Goal: Check status: Check status

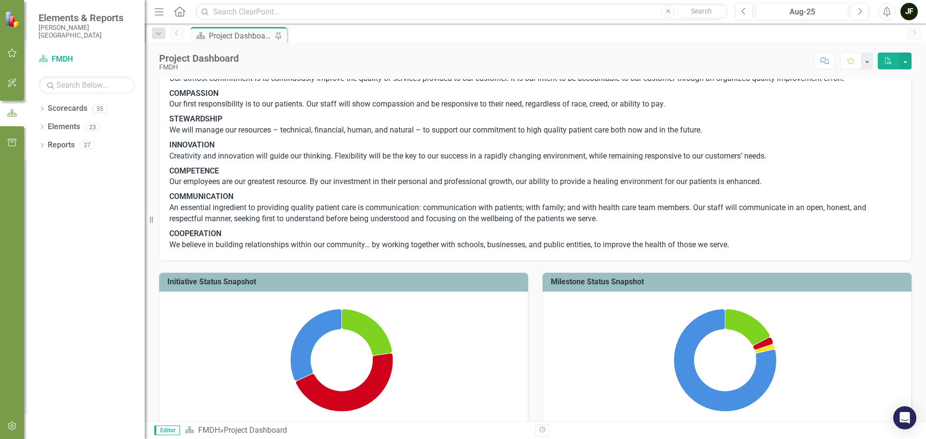
scroll to position [145, 0]
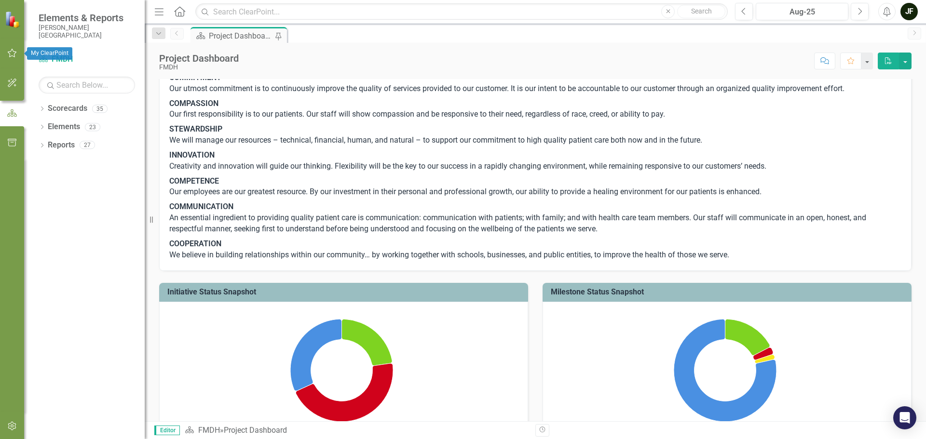
click at [13, 53] on icon "button" at bounding box center [12, 53] width 10 height 8
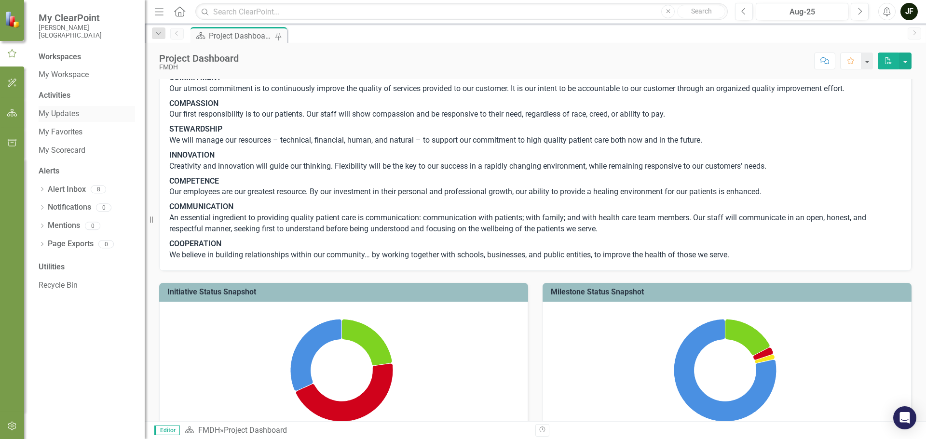
click at [56, 115] on link "My Updates" at bounding box center [87, 114] width 96 height 11
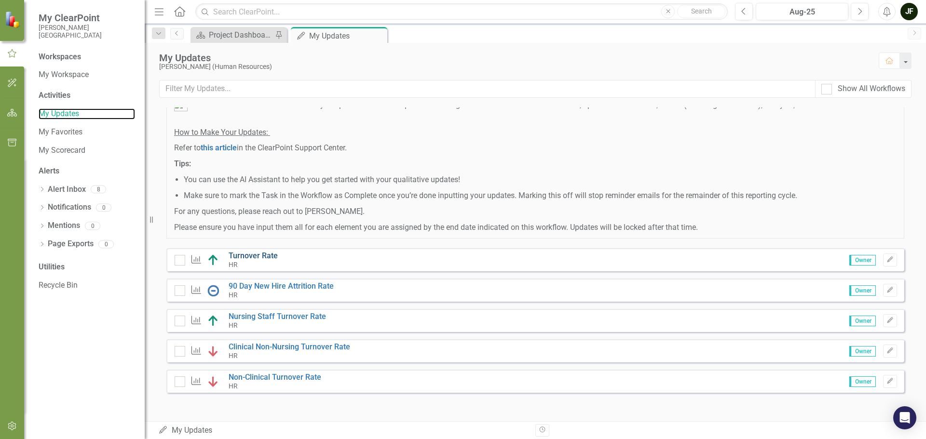
scroll to position [90, 0]
click at [236, 254] on link "Turnover Rate" at bounding box center [253, 255] width 49 height 9
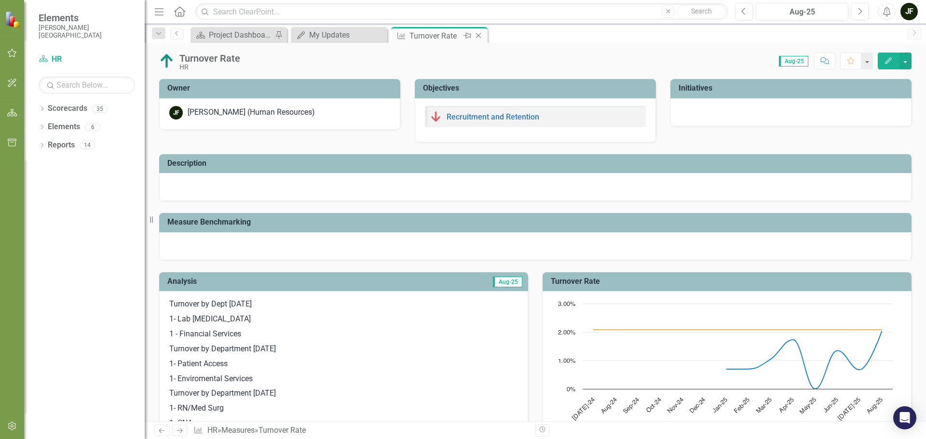
click at [479, 36] on icon at bounding box center [478, 35] width 5 height 5
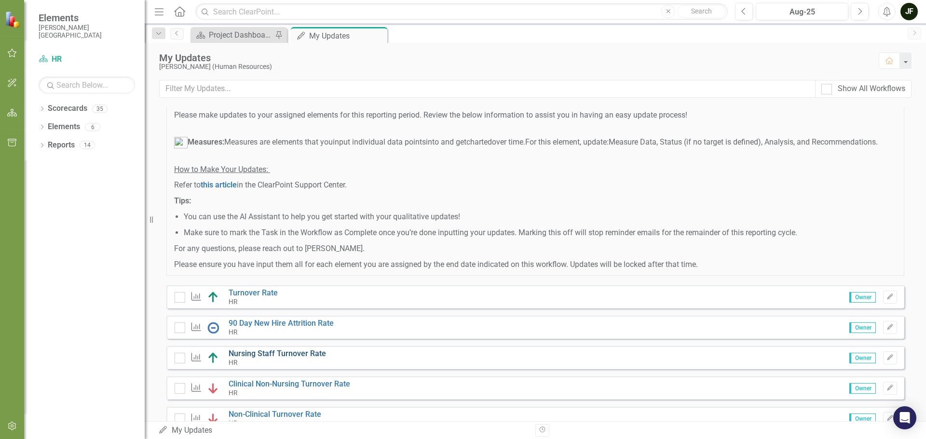
scroll to position [90, 0]
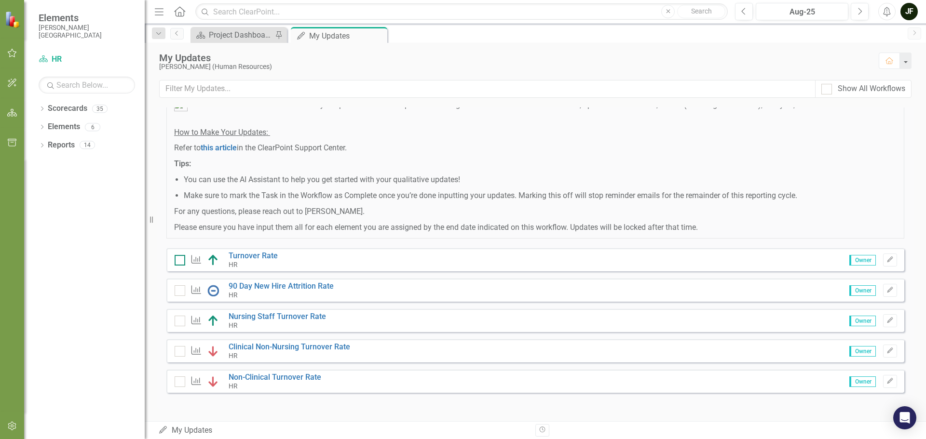
click at [177, 259] on input "checkbox" at bounding box center [178, 258] width 6 height 6
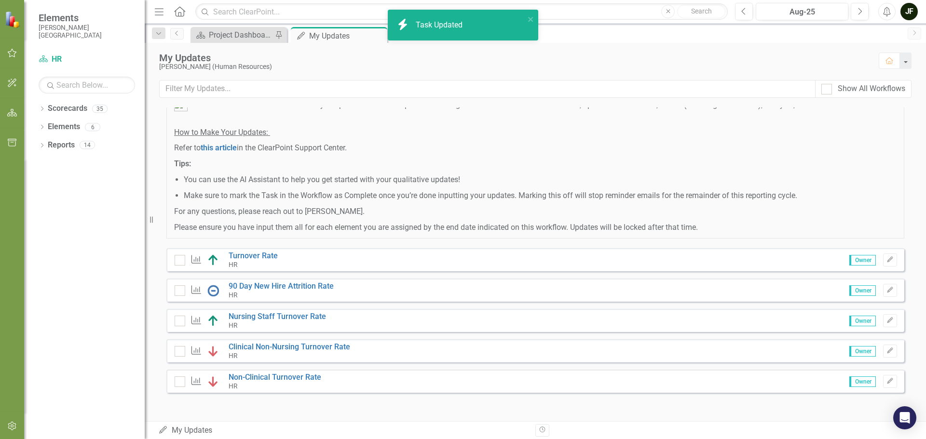
checkbox input "true"
click at [180, 291] on input "checkbox" at bounding box center [178, 289] width 6 height 6
checkbox input "true"
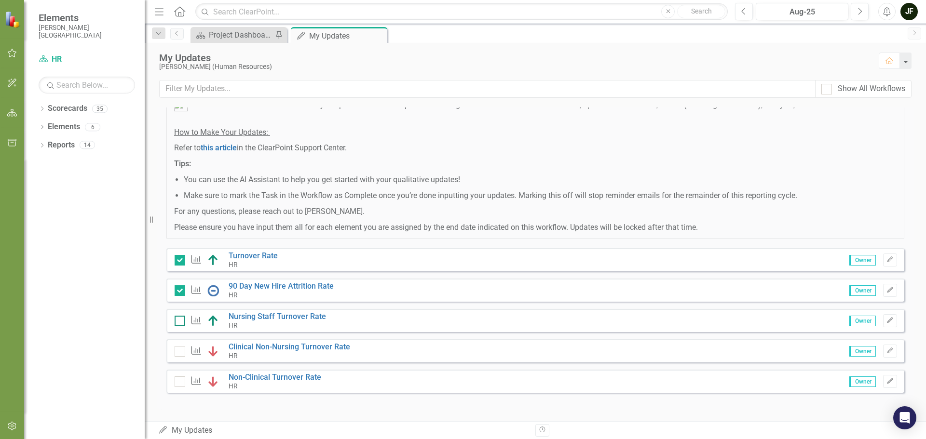
click at [178, 321] on input "checkbox" at bounding box center [178, 319] width 6 height 6
checkbox input "true"
click at [240, 348] on link "Clinical Non-Nursing Turnover Rate" at bounding box center [290, 347] width 122 height 9
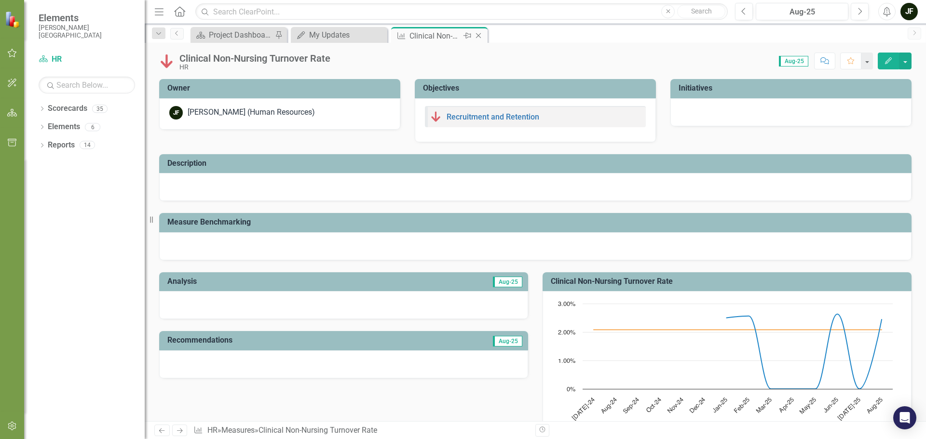
click at [480, 35] on icon "Close" at bounding box center [479, 36] width 10 height 8
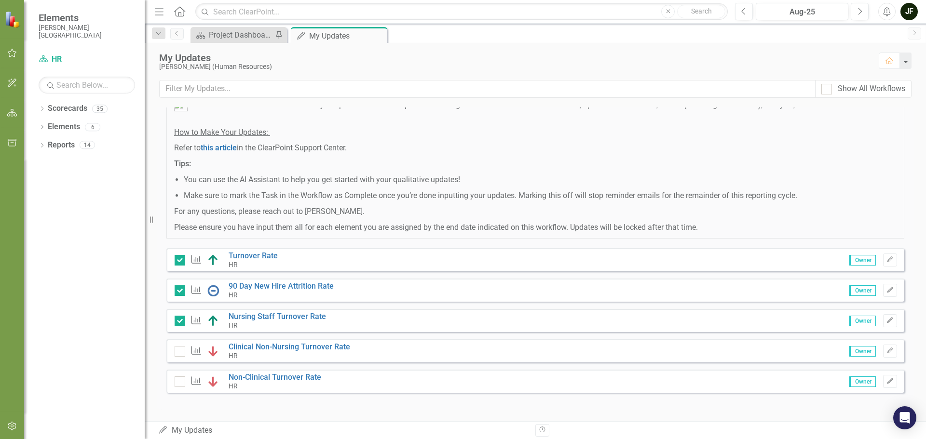
scroll to position [90, 0]
click at [178, 348] on input "checkbox" at bounding box center [178, 349] width 6 height 6
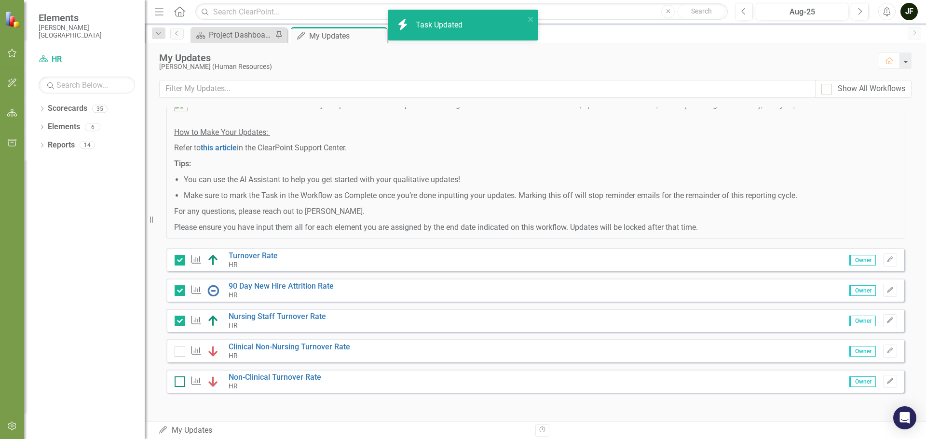
checkbox input "true"
click at [177, 379] on input "checkbox" at bounding box center [178, 380] width 6 height 6
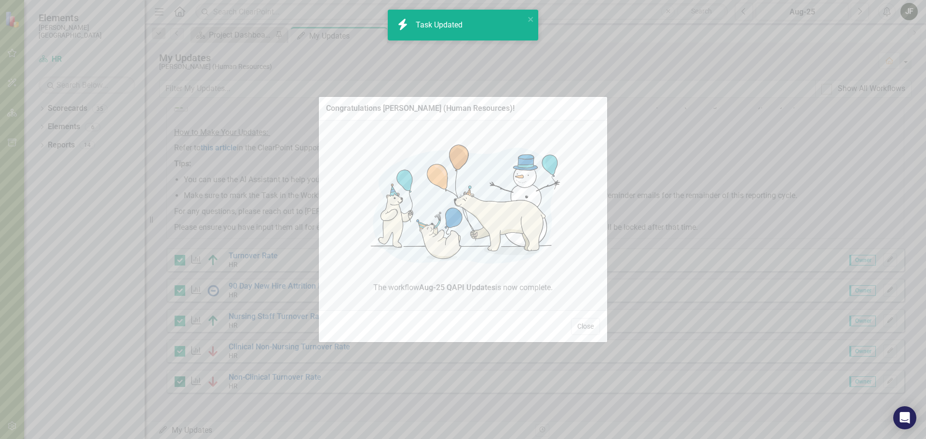
checkbox input "true"
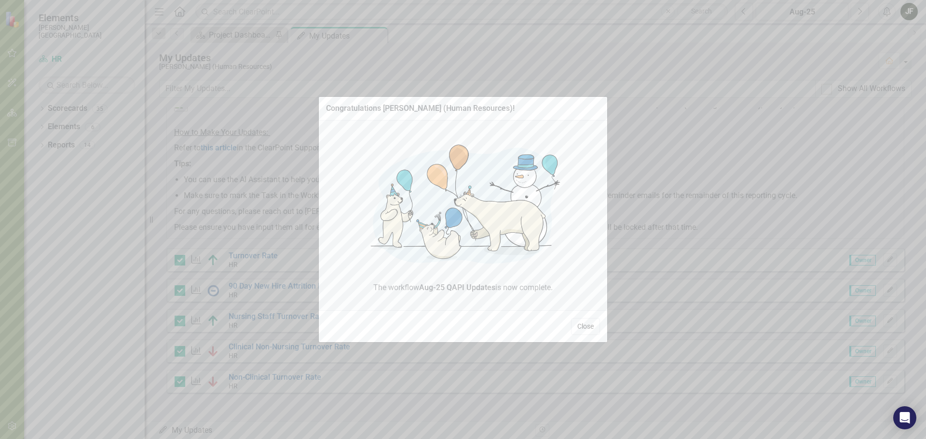
click at [583, 326] on button "Close" at bounding box center [585, 326] width 29 height 17
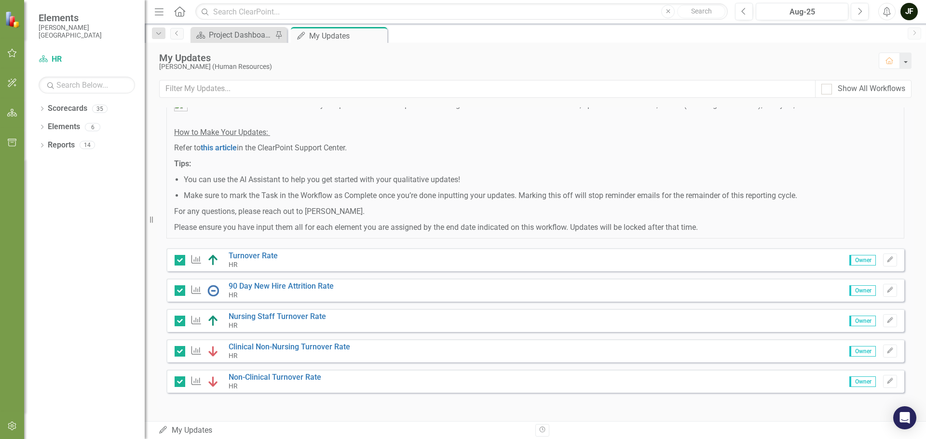
scroll to position [0, 0]
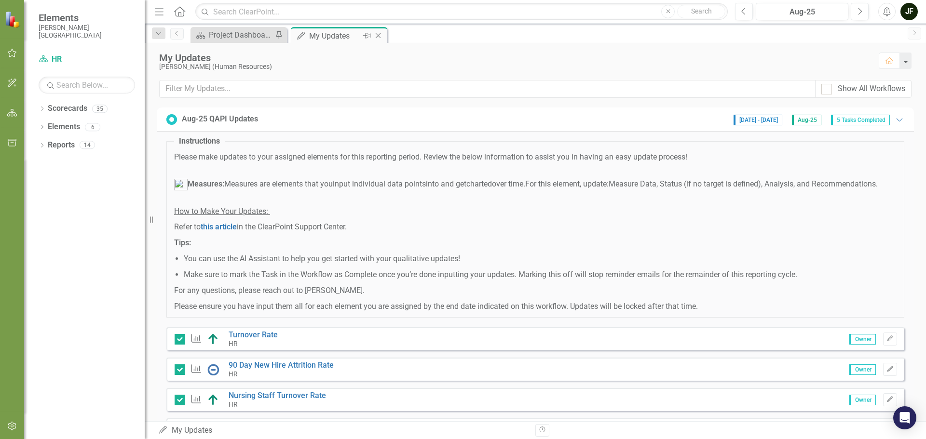
click at [376, 33] on icon at bounding box center [378, 35] width 5 height 5
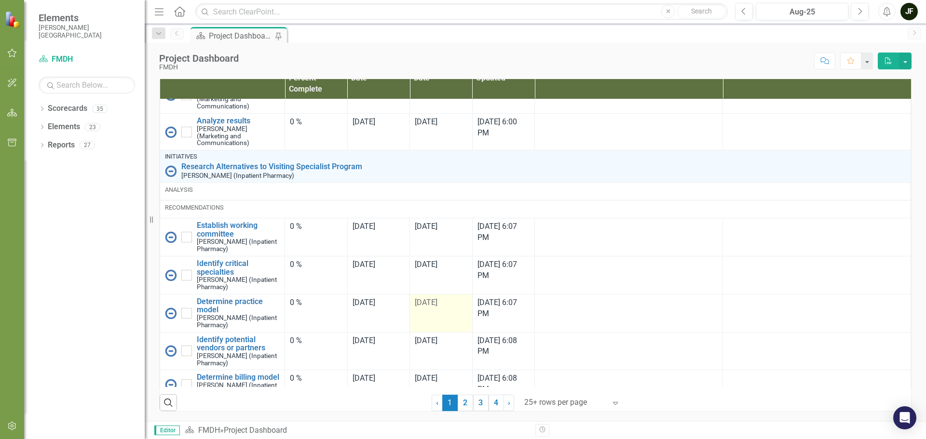
scroll to position [644, 0]
click at [461, 404] on link "2" at bounding box center [465, 403] width 15 height 16
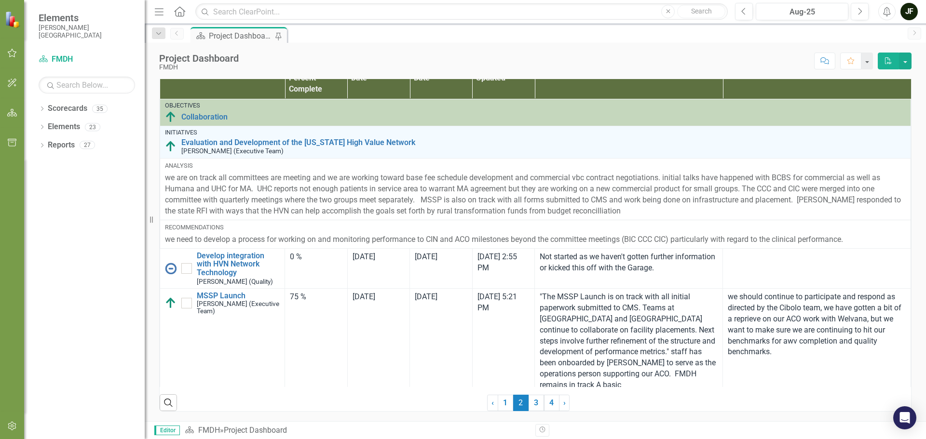
checkbox input "true"
checkbox input "false"
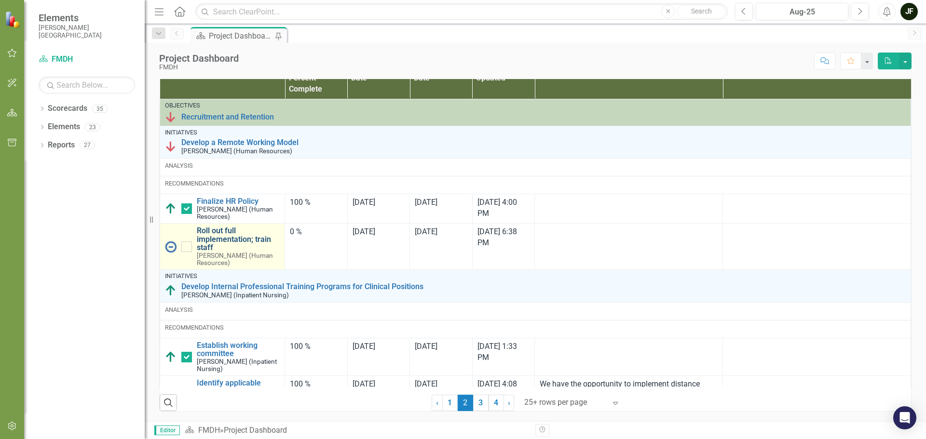
scroll to position [595, 0]
